Goal: Transaction & Acquisition: Subscribe to service/newsletter

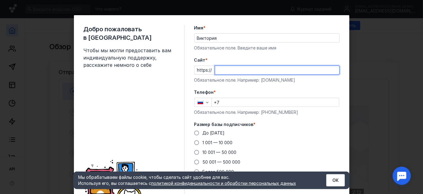
click at [233, 67] on input "Cайт *" at bounding box center [277, 70] width 124 height 8
click at [347, 58] on div "Добро пожаловать в Sendsay Чтобы мы могли предоставить вам индивидуальную подде…" at bounding box center [211, 116] width 275 height 202
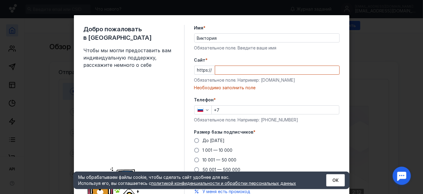
click at [367, 52] on div "Добро пожаловать в Sendsay Чтобы мы могли предоставить вам индивидуальную подде…" at bounding box center [211, 97] width 423 height 194
click at [338, 181] on button "ОК" at bounding box center [335, 180] width 18 height 12
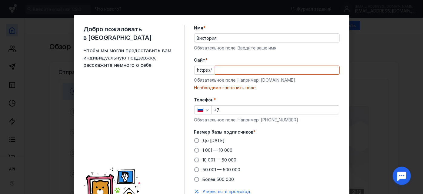
click at [241, 70] on input "Cайт *" at bounding box center [277, 70] width 124 height 8
paste input "[DOMAIN_NAME][URL]"
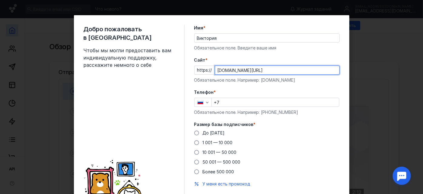
drag, startPoint x: 281, startPoint y: 69, endPoint x: 239, endPoint y: 68, distance: 41.5
click at [239, 68] on input "[DOMAIN_NAME][URL]" at bounding box center [277, 70] width 124 height 8
type input "[DOMAIN_NAME]"
click at [241, 101] on input "+7" at bounding box center [275, 102] width 127 height 8
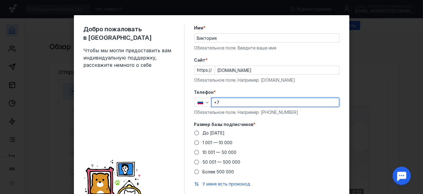
type input "[PHONE_NUMBER]"
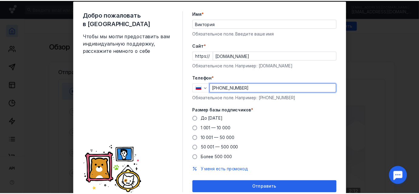
scroll to position [27, 0]
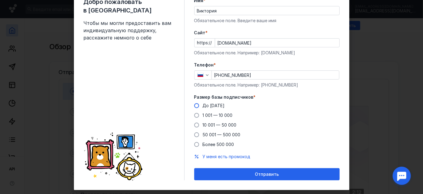
click at [203, 106] on span "До [DATE]" at bounding box center [214, 105] width 22 height 5
click at [0, 0] on input "До [DATE]" at bounding box center [0, 0] width 0 height 0
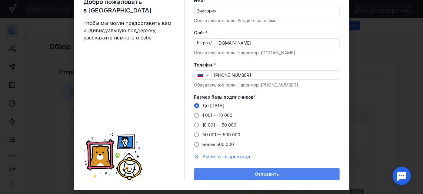
click at [261, 174] on span "Отправить" at bounding box center [267, 173] width 24 height 5
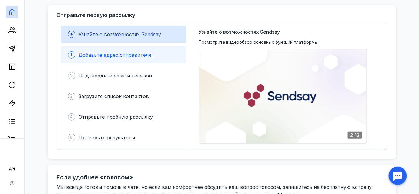
scroll to position [82, 0]
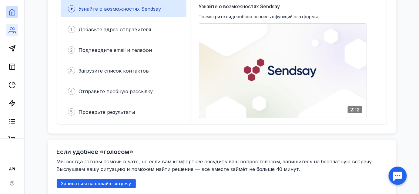
click at [7, 34] on link at bounding box center [12, 30] width 12 height 12
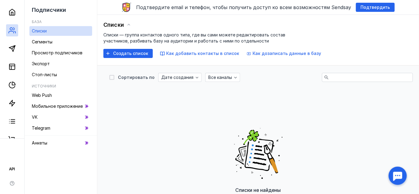
scroll to position [82, 0]
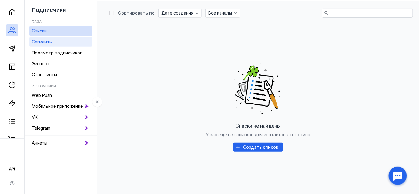
click at [45, 41] on span "Сегменты" at bounding box center [42, 41] width 21 height 5
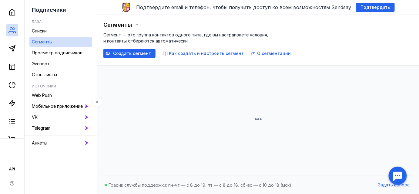
scroll to position [82, 0]
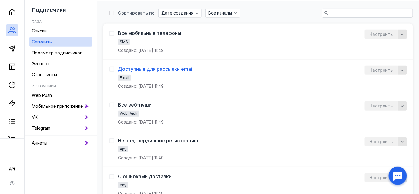
click at [153, 70] on div "Доступные для рассылки email" at bounding box center [155, 69] width 75 height 6
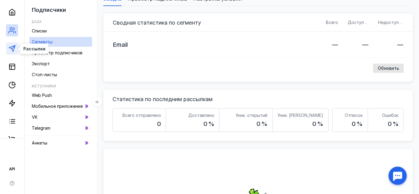
click at [11, 51] on icon at bounding box center [11, 48] width 7 height 7
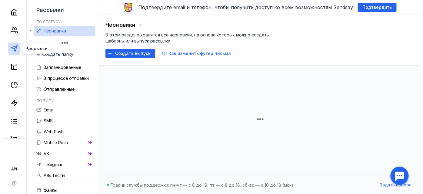
scroll to position [82, 0]
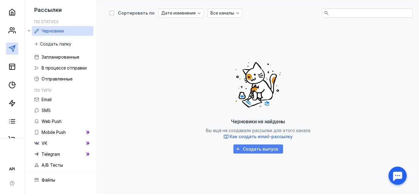
click at [256, 147] on span "Создать выпуск" at bounding box center [260, 148] width 35 height 5
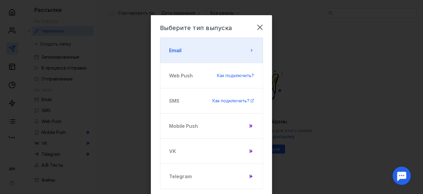
click at [204, 56] on button "Email" at bounding box center [211, 50] width 103 height 25
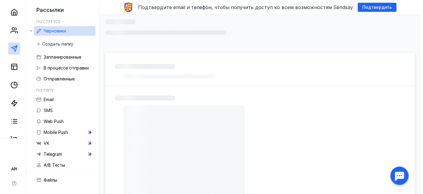
scroll to position [82, 0]
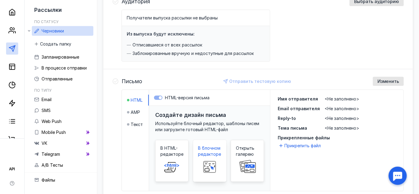
click at [218, 159] on span at bounding box center [209, 166] width 19 height 19
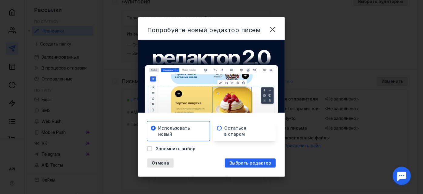
click at [237, 134] on span "Остаться в старом" at bounding box center [235, 131] width 22 height 12
click at [193, 133] on div "Использовать новый" at bounding box center [180, 131] width 45 height 12
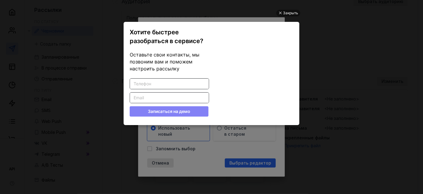
scroll to position [0, 0]
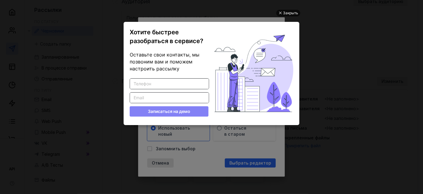
click at [293, 11] on div "Закрыть" at bounding box center [290, 13] width 15 height 7
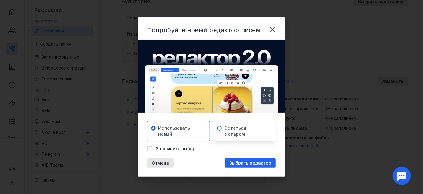
click at [232, 132] on span "Остаться в старом" at bounding box center [235, 131] width 22 height 12
click at [197, 128] on div "Использовать новый" at bounding box center [180, 131] width 45 height 12
click at [233, 164] on span "Выбрать редактор" at bounding box center [250, 162] width 42 height 5
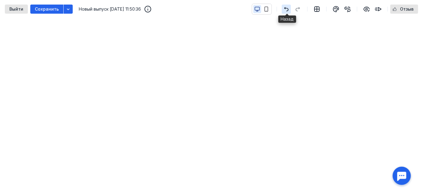
click at [286, 8] on icon "button" at bounding box center [286, 9] width 5 height 5
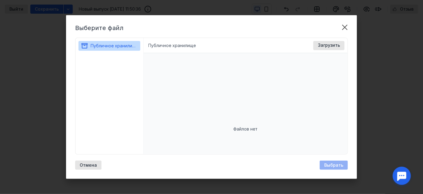
click at [174, 42] on li "Публичное хранилище" at bounding box center [172, 45] width 48 height 6
click at [330, 41] on div "Загрузить" at bounding box center [328, 45] width 31 height 9
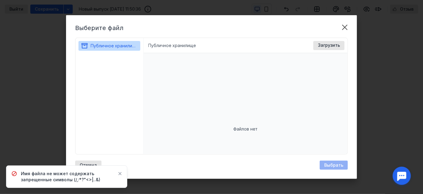
click at [89, 181] on span "Имя файла не может содержать запрещенные символы (/,:*?"<>|..&)" at bounding box center [67, 176] width 92 height 12
click at [89, 180] on span "Имя файла не может содержать запрещенные символы (/,:*?"<>|..&)" at bounding box center [67, 176] width 92 height 12
click at [177, 46] on li "Публичное хранилище" at bounding box center [172, 45] width 48 height 6
click at [107, 177] on span "Имя файла не может содержать запрещенные символы (/,:*?"<>|..&)" at bounding box center [67, 176] width 92 height 12
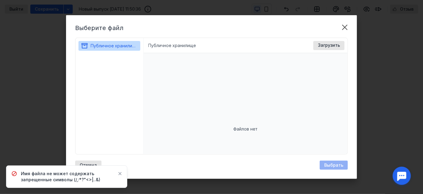
click at [121, 172] on icon at bounding box center [119, 173] width 3 height 3
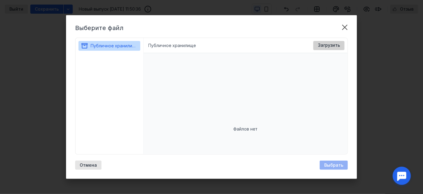
click at [333, 44] on span "Загрузить" at bounding box center [329, 45] width 22 height 5
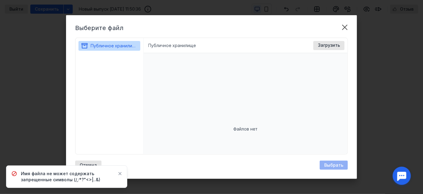
click at [91, 184] on div "Имя файла не может содержать запрещенные символы (/,:*?"<>|..&)" at bounding box center [66, 176] width 121 height 22
click at [121, 174] on icon at bounding box center [119, 173] width 3 height 3
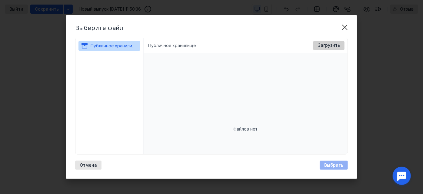
click at [338, 47] on span "Загрузить" at bounding box center [329, 45] width 22 height 5
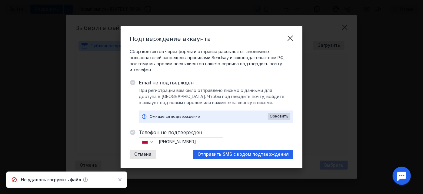
click at [83, 181] on icon at bounding box center [85, 179] width 5 height 5
click at [235, 155] on span "Отправить SMS с кодом подтверждения" at bounding box center [243, 153] width 91 height 5
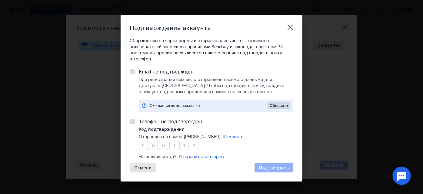
type input "0"
type input "8"
type input "7"
type input "6"
type input "4"
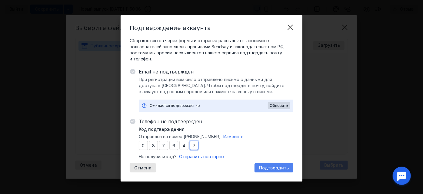
type input "7"
click at [277, 168] on span "Подтвердить" at bounding box center [274, 167] width 30 height 5
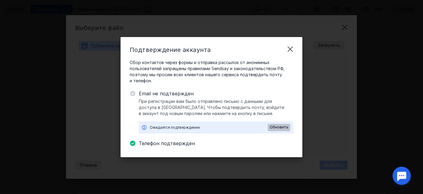
click at [283, 125] on span "Обновить" at bounding box center [279, 127] width 19 height 4
click at [283, 127] on span "Обновить" at bounding box center [279, 127] width 19 height 4
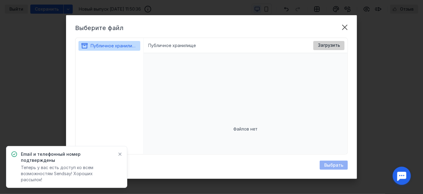
click at [332, 46] on span "Загрузить" at bounding box center [329, 45] width 22 height 5
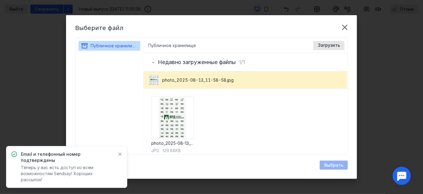
click at [336, 164] on div "Выбрать" at bounding box center [334, 164] width 28 height 9
click at [336, 165] on div "Выбрать" at bounding box center [334, 164] width 28 height 9
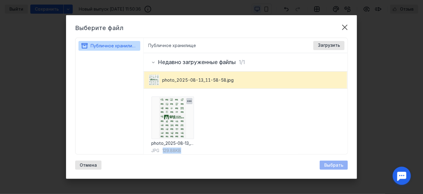
click at [163, 117] on img at bounding box center [172, 117] width 42 height 42
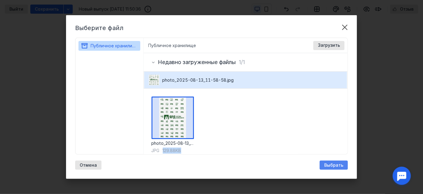
click at [332, 165] on span "Выбрать" at bounding box center [333, 164] width 19 height 5
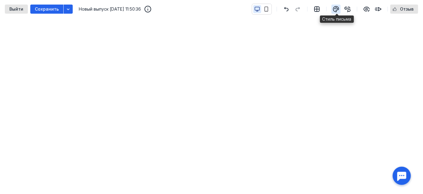
click at [337, 8] on icon "button" at bounding box center [335, 8] width 7 height 7
click at [319, 10] on icon "button" at bounding box center [316, 8] width 7 height 7
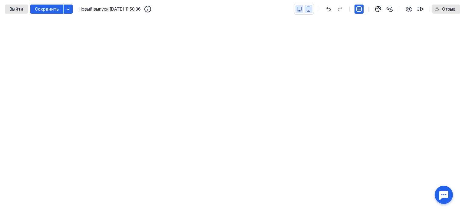
click at [310, 9] on icon "button" at bounding box center [308, 9] width 3 height 5
click at [298, 7] on icon "button" at bounding box center [299, 8] width 5 height 3
click at [330, 9] on icon "button" at bounding box center [328, 9] width 7 height 5
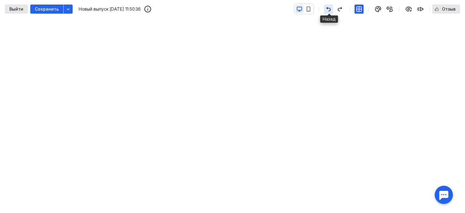
click at [330, 9] on icon "button" at bounding box center [328, 9] width 7 height 5
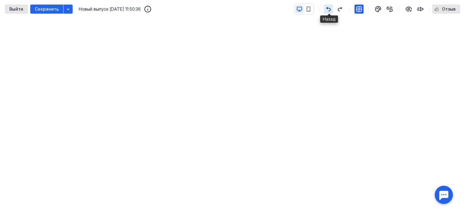
click at [330, 9] on icon "button" at bounding box center [328, 9] width 7 height 5
